Goal: Task Accomplishment & Management: Manage account settings

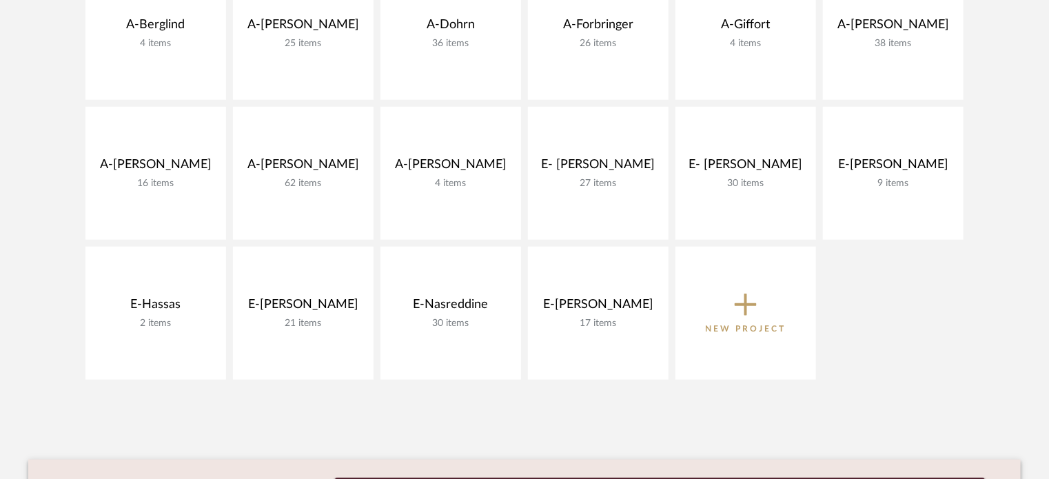
scroll to position [523, 0]
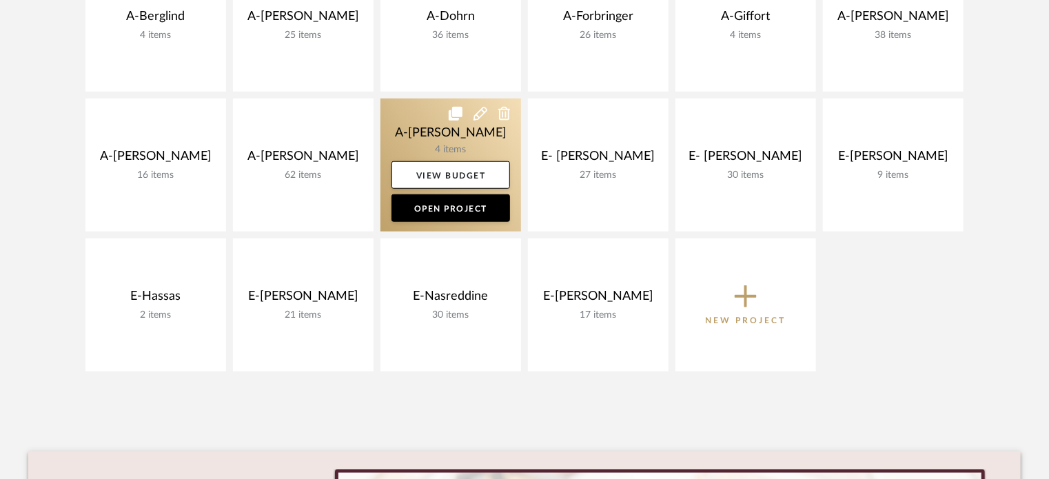
click at [400, 134] on link at bounding box center [450, 165] width 141 height 133
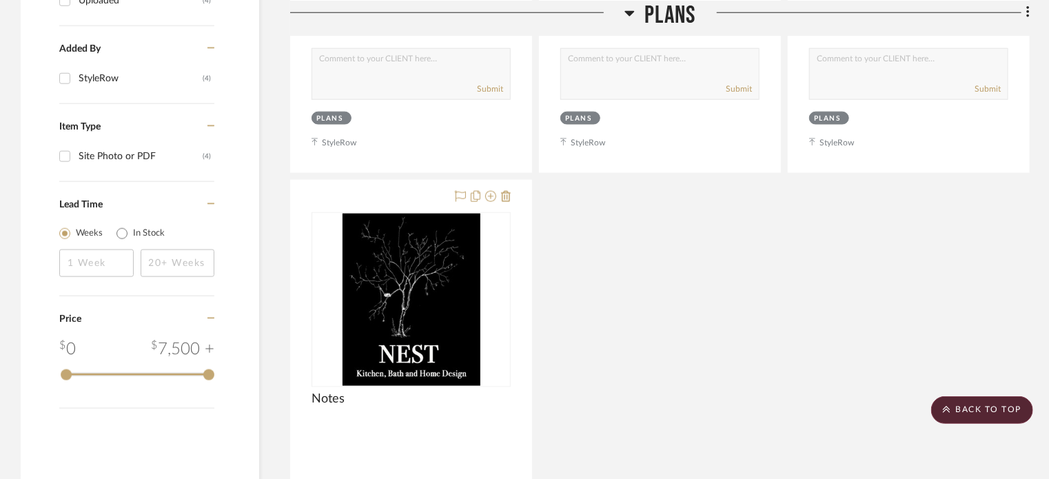
scroll to position [827, 0]
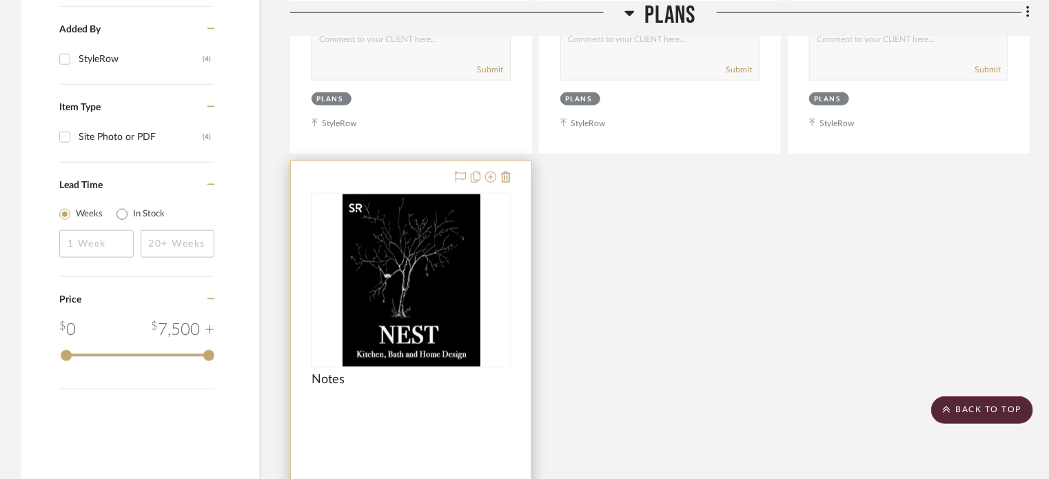
click at [0, 0] on img at bounding box center [0, 0] width 0 height 0
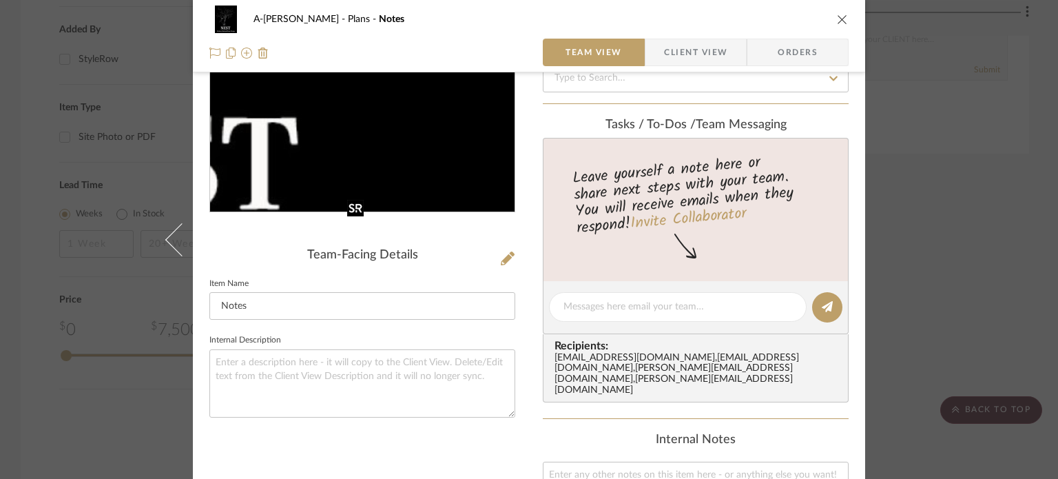
scroll to position [185, 0]
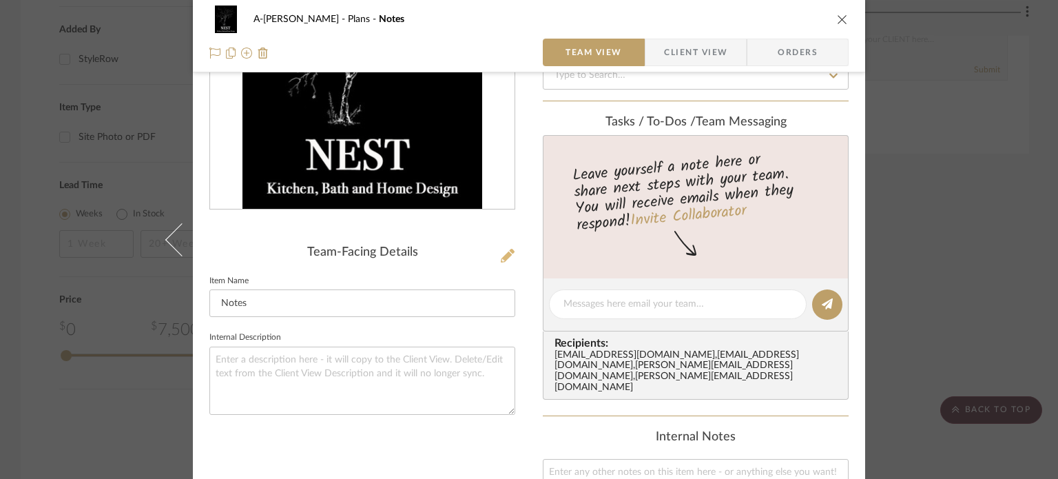
click at [504, 256] on icon at bounding box center [508, 256] width 14 height 14
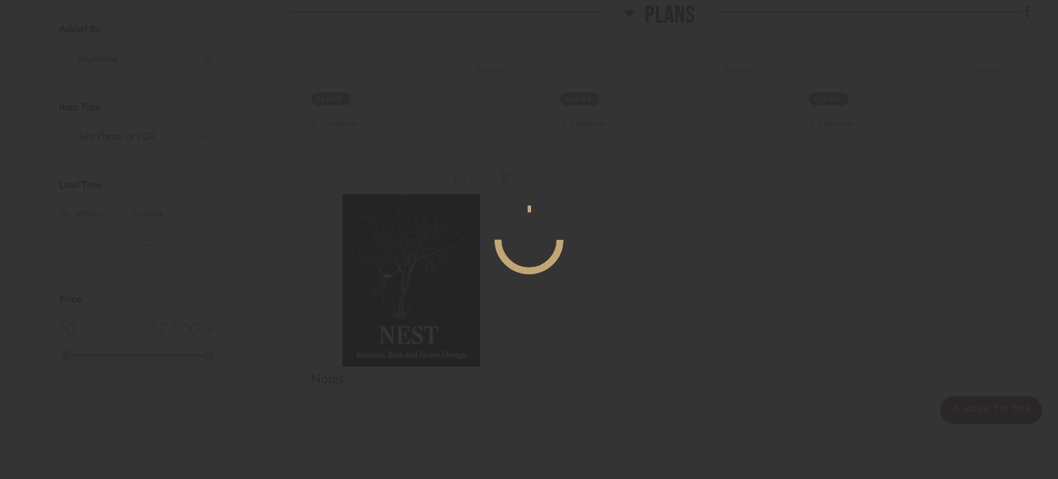
scroll to position [0, 0]
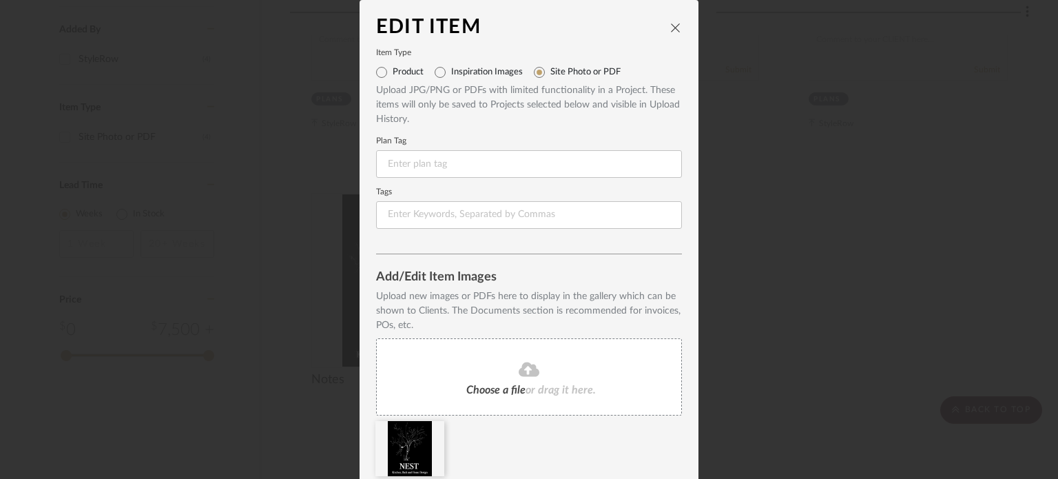
click at [517, 382] on div "Choose a file or drag it here." at bounding box center [529, 376] width 306 height 77
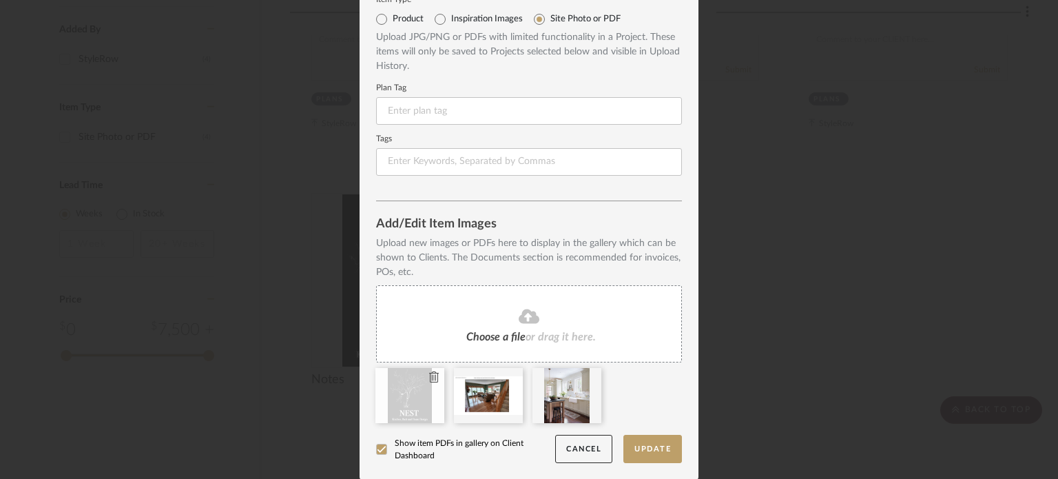
click at [429, 373] on icon at bounding box center [434, 376] width 10 height 11
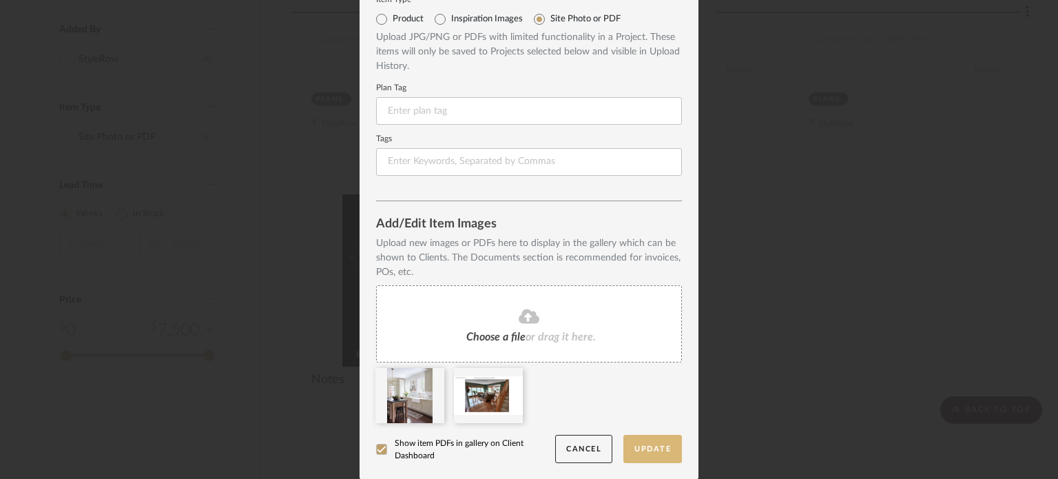
click at [640, 444] on button "Update" at bounding box center [652, 449] width 59 height 28
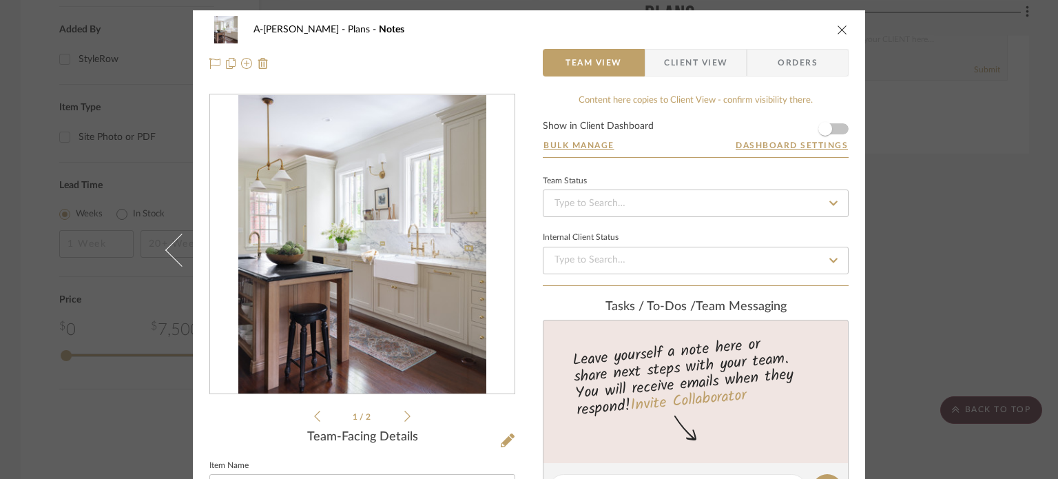
click at [956, 300] on div "A-[PERSON_NAME] Plans Notes Team View Client View Orders Pictures...esidence.pd…" at bounding box center [529, 239] width 1058 height 479
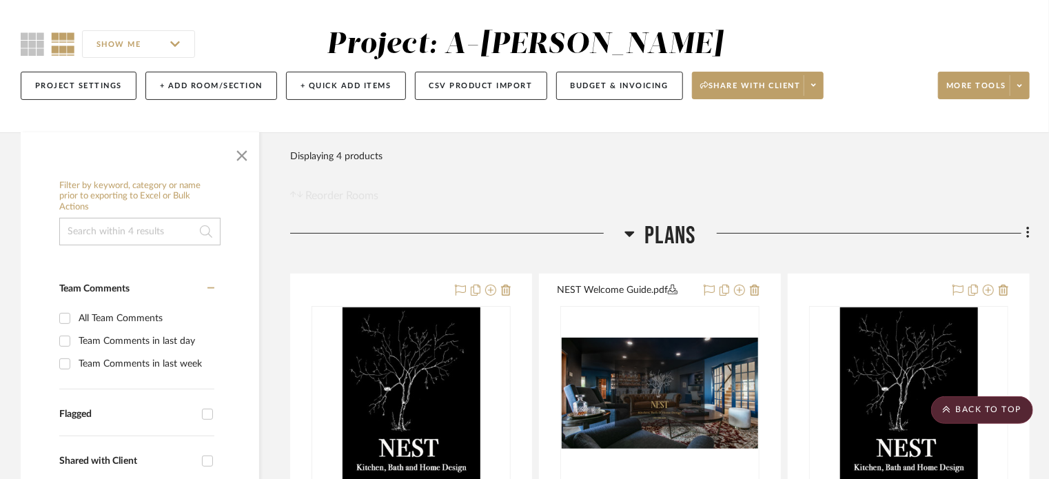
scroll to position [0, 0]
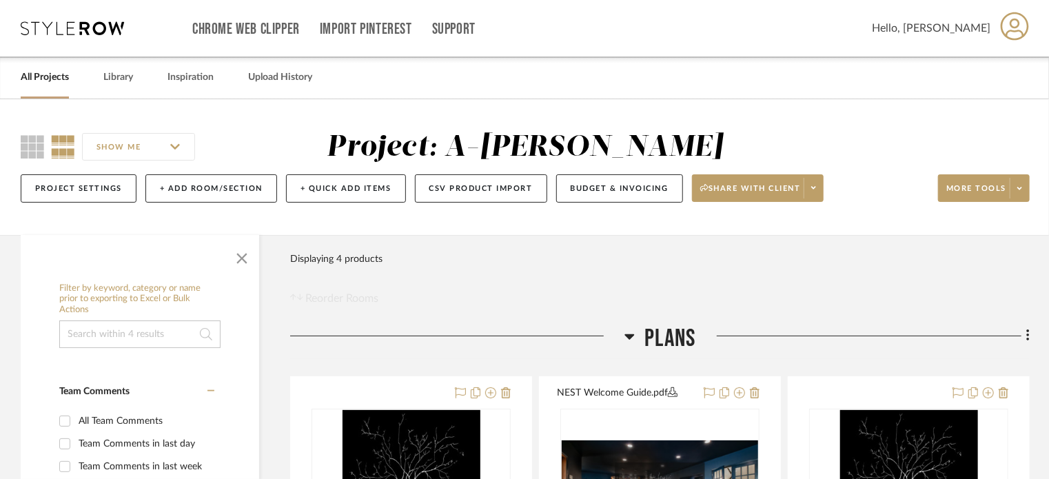
click at [50, 76] on link "All Projects" at bounding box center [45, 77] width 48 height 19
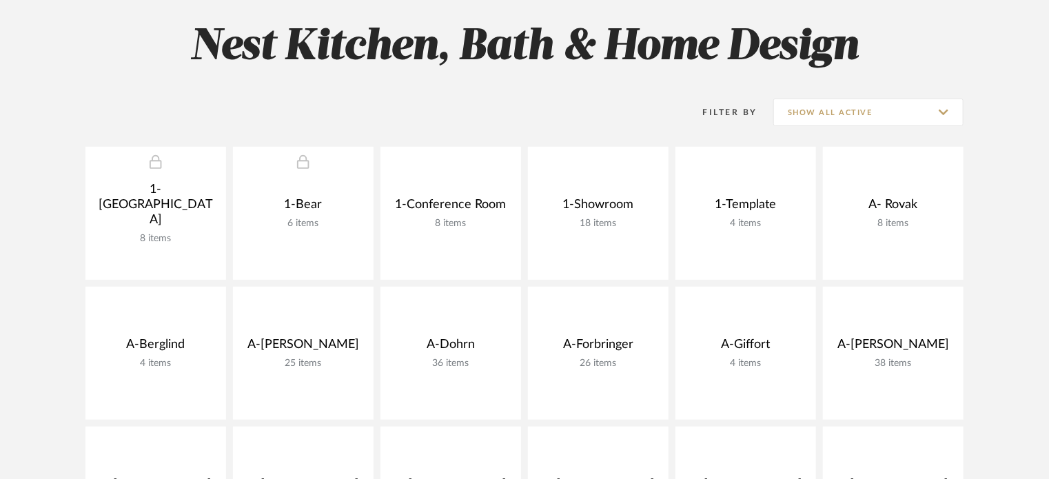
scroll to position [196, 0]
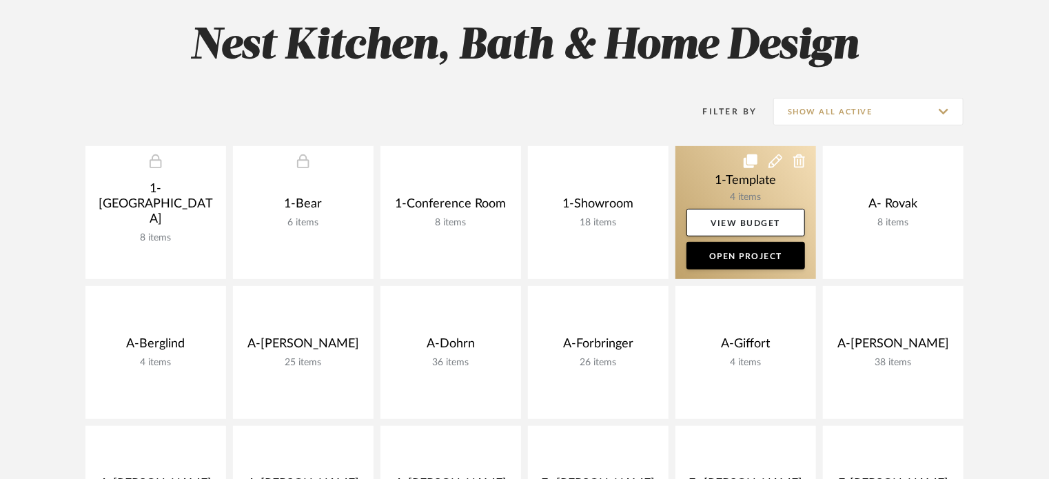
click at [774, 154] on button at bounding box center [775, 161] width 14 height 14
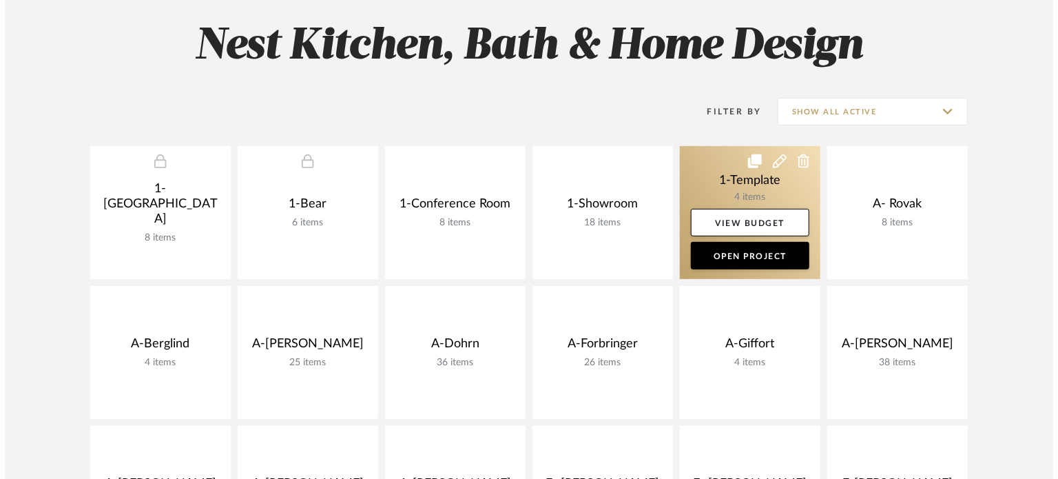
scroll to position [0, 0]
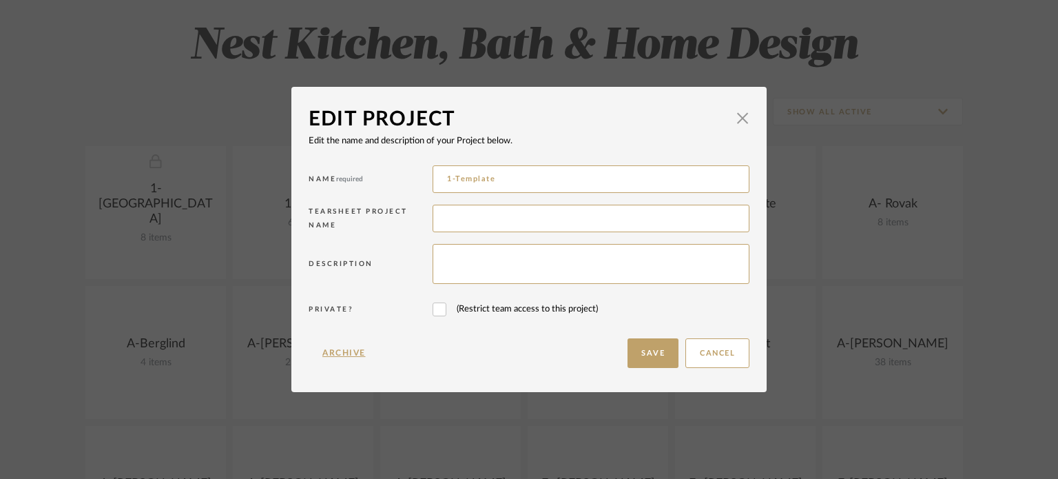
drag, startPoint x: 529, startPoint y: 174, endPoint x: 400, endPoint y: 183, distance: 129.1
click at [400, 183] on div "Name required 1-Template" at bounding box center [529, 181] width 441 height 39
type input "A-[PERSON_NAME]"
click at [629, 352] on button "Save" at bounding box center [653, 353] width 51 height 30
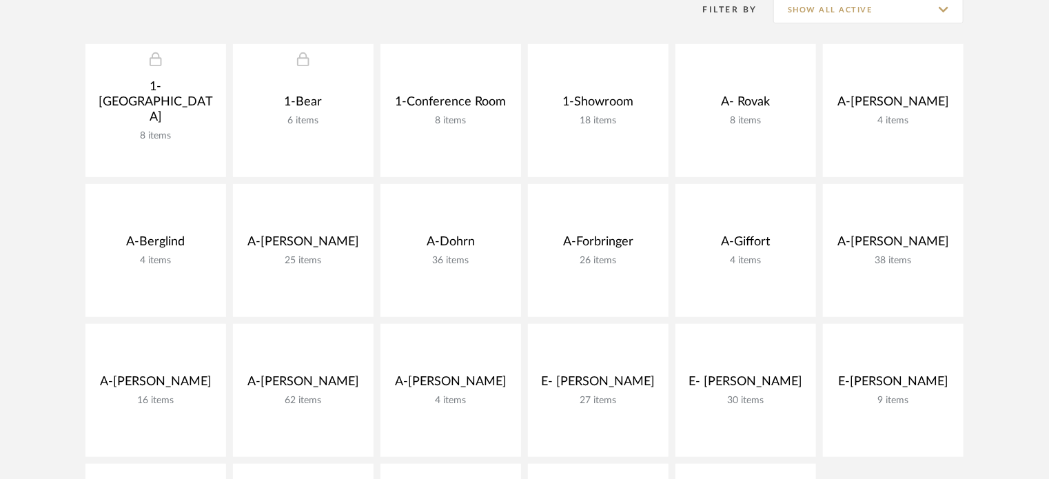
scroll to position [299, 0]
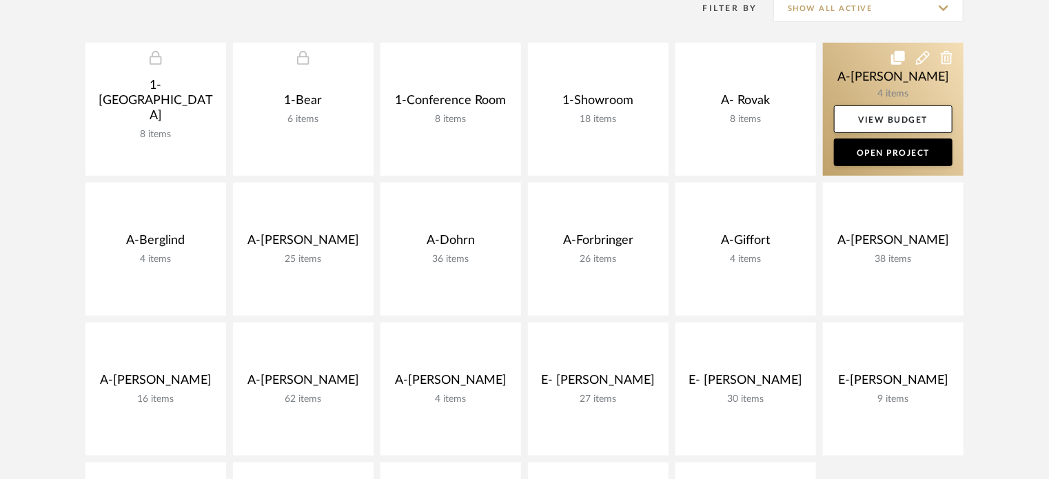
click at [863, 84] on link at bounding box center [893, 109] width 141 height 133
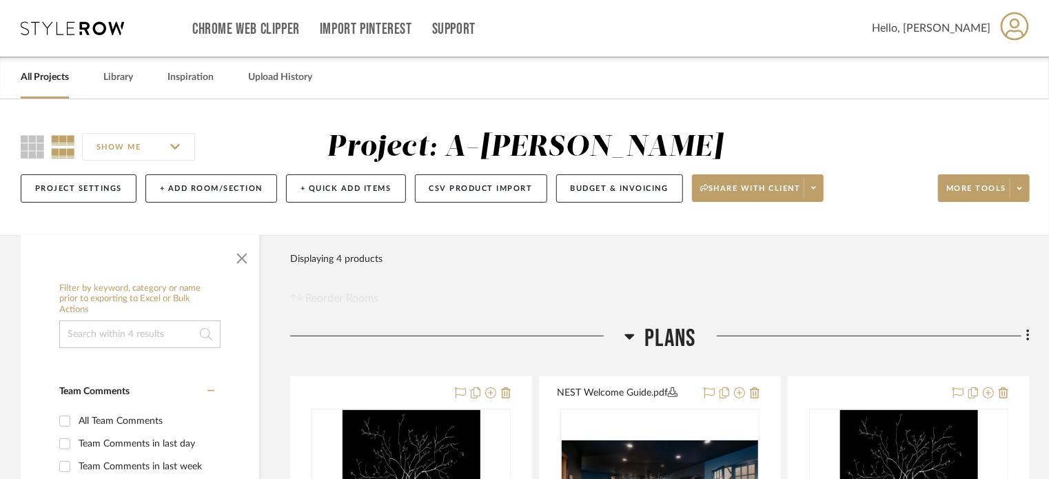
click at [41, 81] on link "All Projects" at bounding box center [45, 77] width 48 height 19
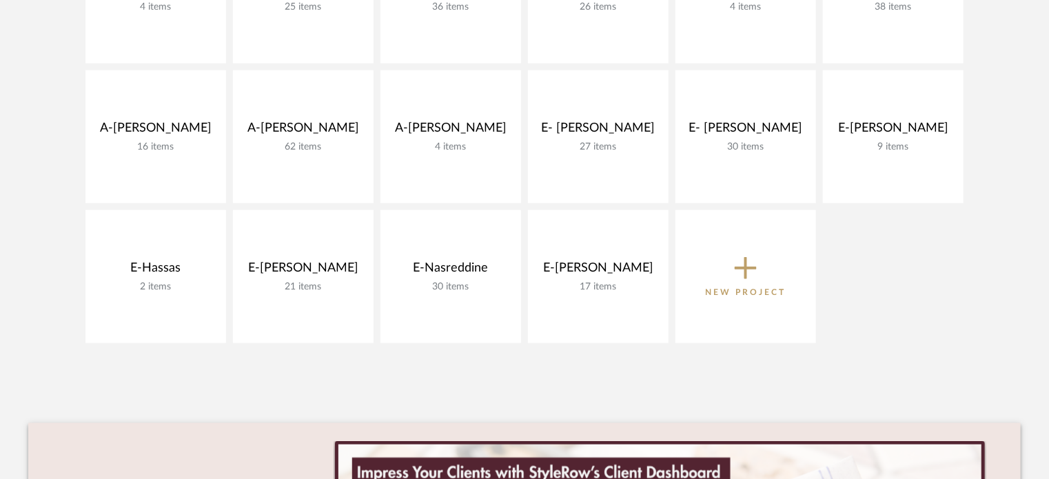
scroll to position [551, 0]
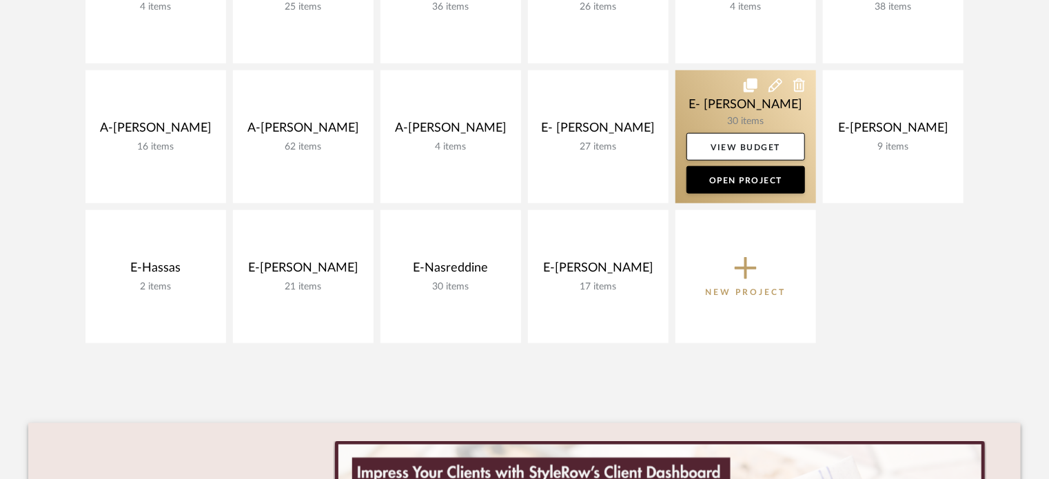
click at [748, 107] on link at bounding box center [745, 136] width 141 height 133
